Goal: Transaction & Acquisition: Purchase product/service

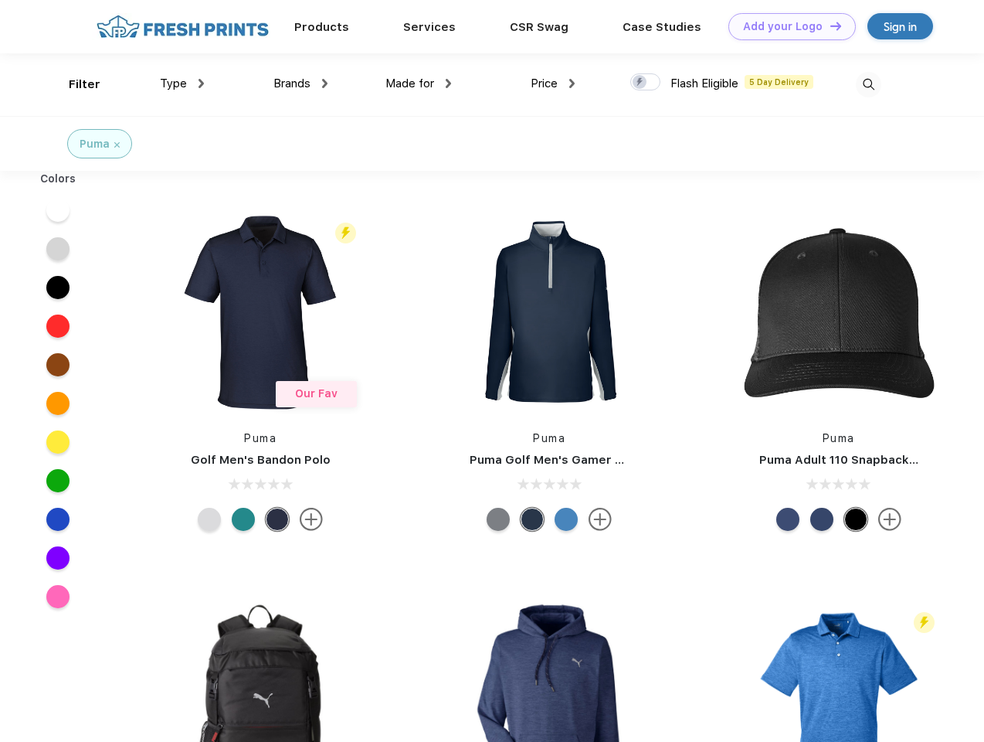
click at [786, 26] on link "Add your Logo Design Tool" at bounding box center [791, 26] width 127 height 27
click at [0, 0] on div "Design Tool" at bounding box center [0, 0] width 0 height 0
click at [829, 25] on link "Add your Logo Design Tool" at bounding box center [791, 26] width 127 height 27
click at [74, 84] on div "Filter" at bounding box center [85, 85] width 32 height 18
click at [182, 83] on span "Type" at bounding box center [173, 83] width 27 height 14
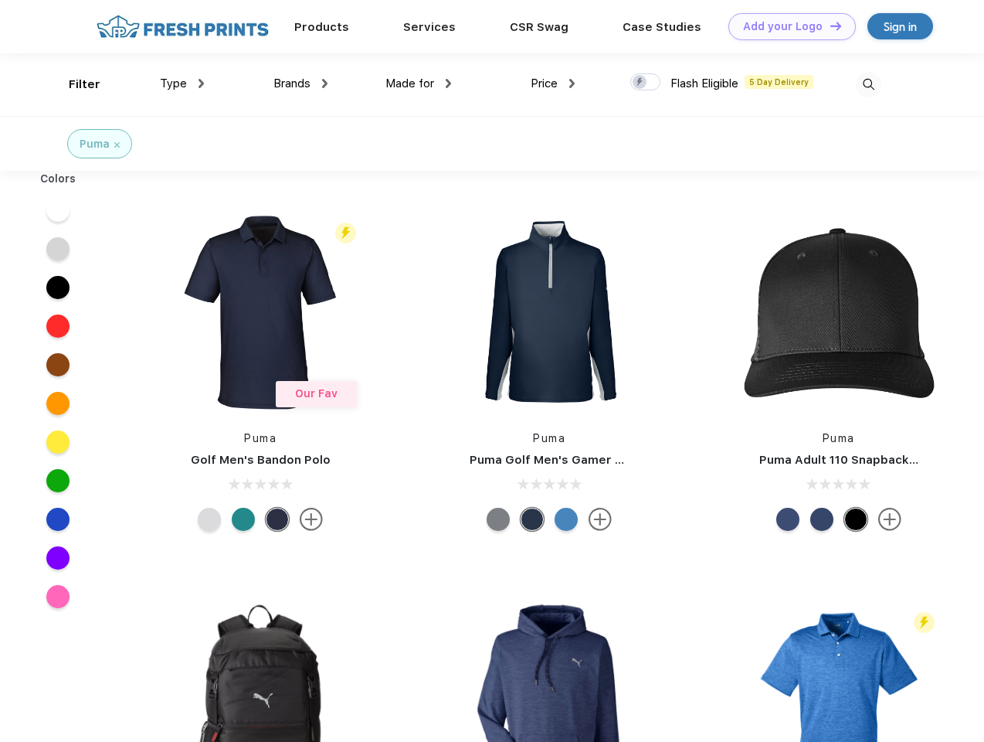
click at [300, 83] on span "Brands" at bounding box center [291, 83] width 37 height 14
click at [419, 83] on span "Made for" at bounding box center [409, 83] width 49 height 14
click at [553, 83] on span "Price" at bounding box center [544, 83] width 27 height 14
click at [646, 83] on div at bounding box center [645, 81] width 30 height 17
click at [640, 83] on input "checkbox" at bounding box center [635, 78] width 10 height 10
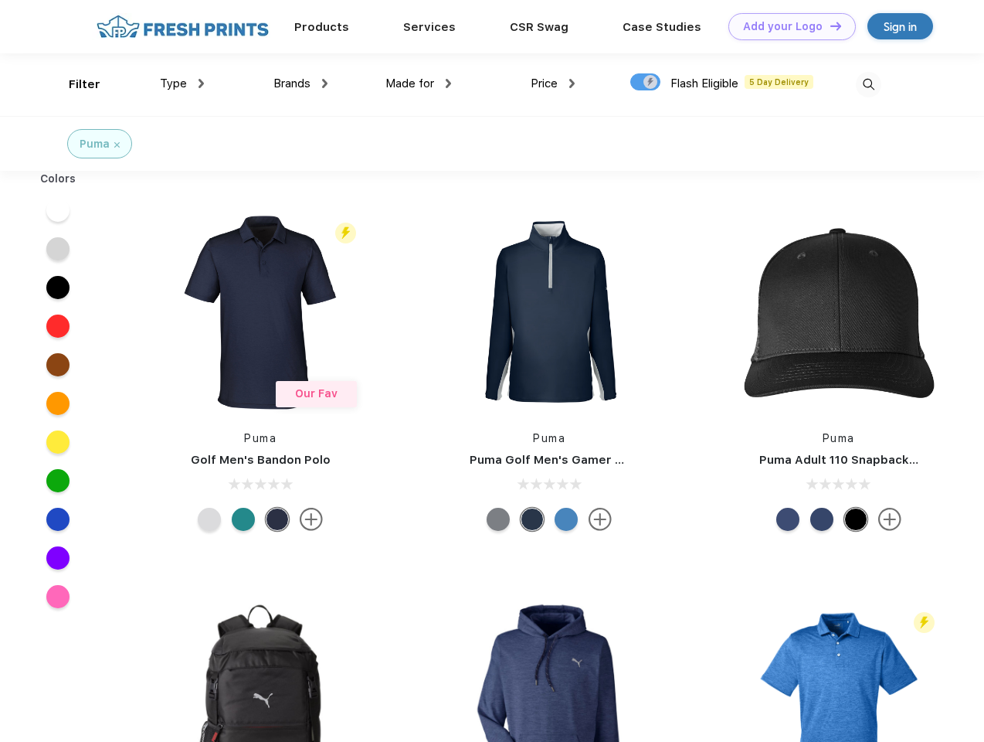
click at [868, 84] on img at bounding box center [868, 84] width 25 height 25
